Goal: Transaction & Acquisition: Purchase product/service

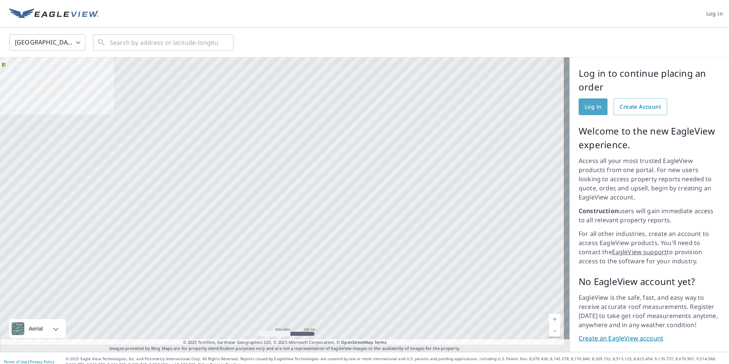
click at [591, 111] on span "Log in" at bounding box center [592, 106] width 17 height 9
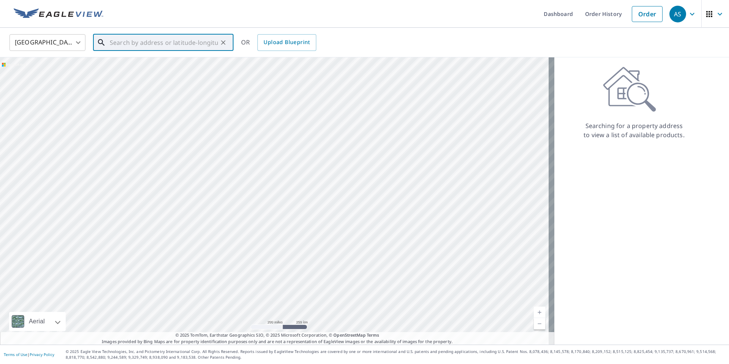
click at [163, 40] on input "text" at bounding box center [164, 42] width 108 height 21
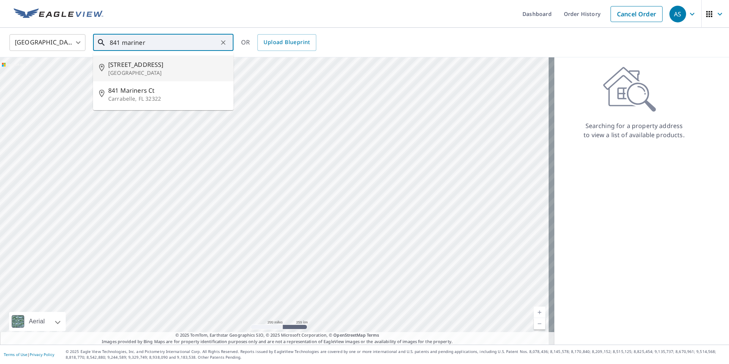
click at [130, 69] on p "[GEOGRAPHIC_DATA]" at bounding box center [167, 73] width 119 height 8
type input "[STREET_ADDRESS]"
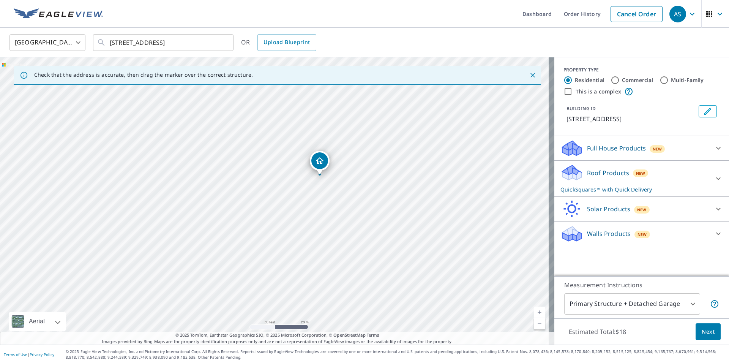
drag, startPoint x: 284, startPoint y: 197, endPoint x: 398, endPoint y: 325, distance: 172.0
click at [408, 353] on div "Dashboard Order History Cancel Order AS United States US ​ [STREET_ADDRESS] ​ O…" at bounding box center [364, 182] width 729 height 364
drag, startPoint x: 350, startPoint y: 247, endPoint x: 418, endPoint y: 354, distance: 126.8
click at [421, 361] on div "Dashboard Order History Cancel Order AS United States US ​ [STREET_ADDRESS] ​ O…" at bounding box center [364, 182] width 729 height 364
drag, startPoint x: 389, startPoint y: 195, endPoint x: 428, endPoint y: 349, distance: 159.2
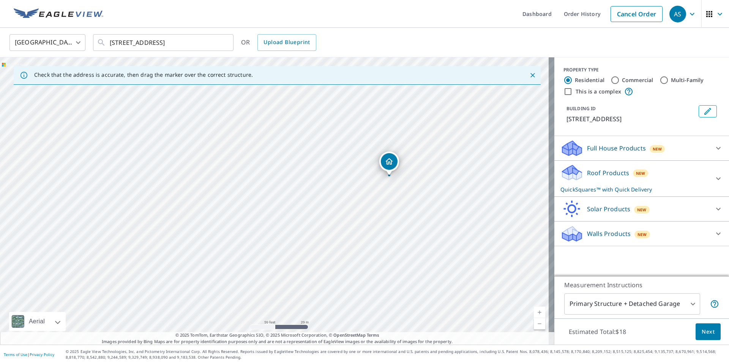
click at [428, 350] on div "Dashboard Order History Cancel Order AS United States US ​ [STREET_ADDRESS] ​ O…" at bounding box center [364, 182] width 729 height 364
click at [428, 346] on footer "Terms of Use | Privacy Policy © 2025 Eagle View Technologies, Inc. and Pictomet…" at bounding box center [364, 353] width 729 height 19
drag, startPoint x: 392, startPoint y: 241, endPoint x: 406, endPoint y: 305, distance: 65.7
click at [406, 305] on div "[STREET_ADDRESS]" at bounding box center [277, 200] width 554 height 287
click at [707, 333] on span "Next" at bounding box center [707, 331] width 13 height 9
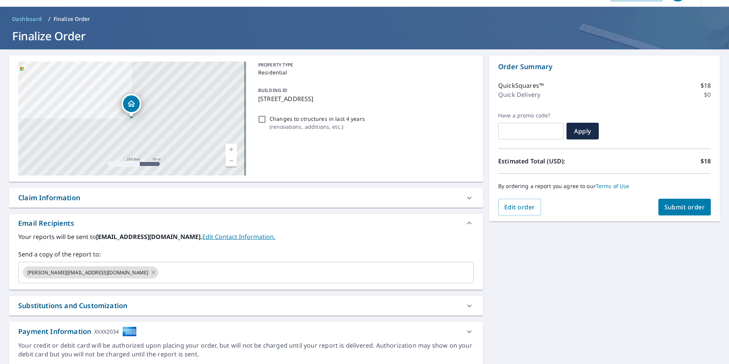
scroll to position [47, 0]
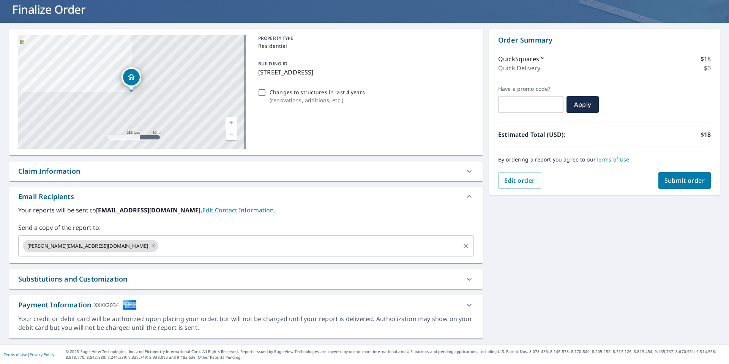
click at [151, 245] on icon at bounding box center [152, 245] width 3 height 3
click at [97, 245] on input "text" at bounding box center [240, 245] width 437 height 14
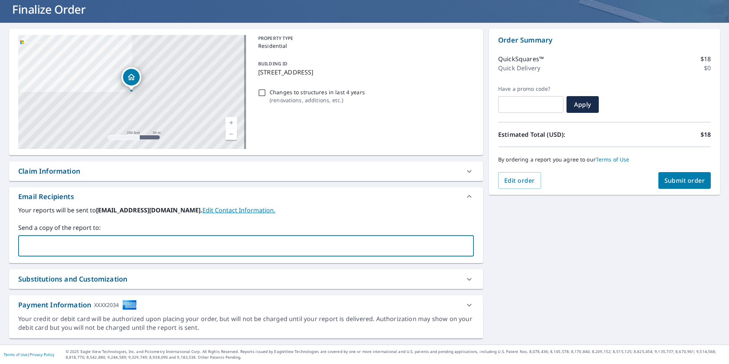
type input "[EMAIL_ADDRESS][DOMAIN_NAME]"
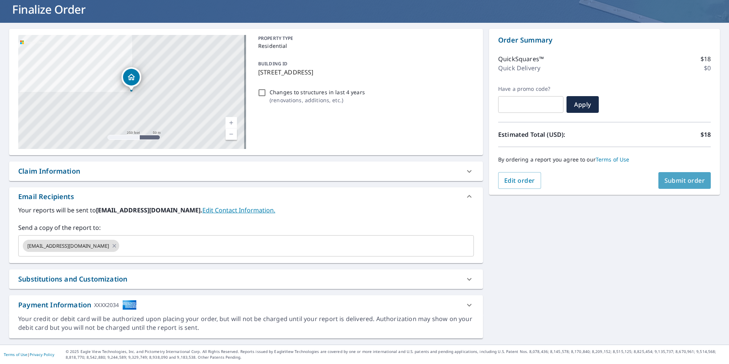
click at [685, 177] on span "Submit order" at bounding box center [684, 180] width 41 height 8
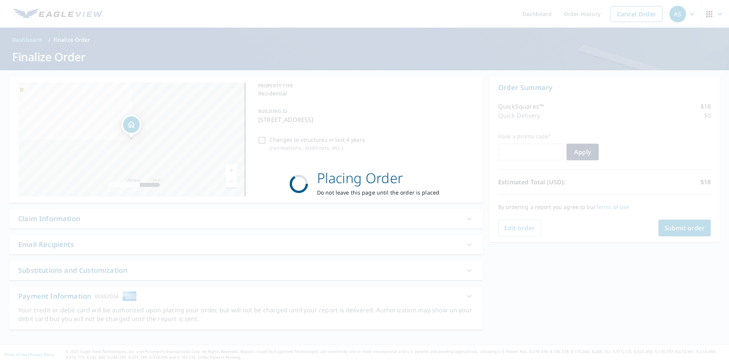
scroll to position [0, 0]
